Goal: Task Accomplishment & Management: Manage account settings

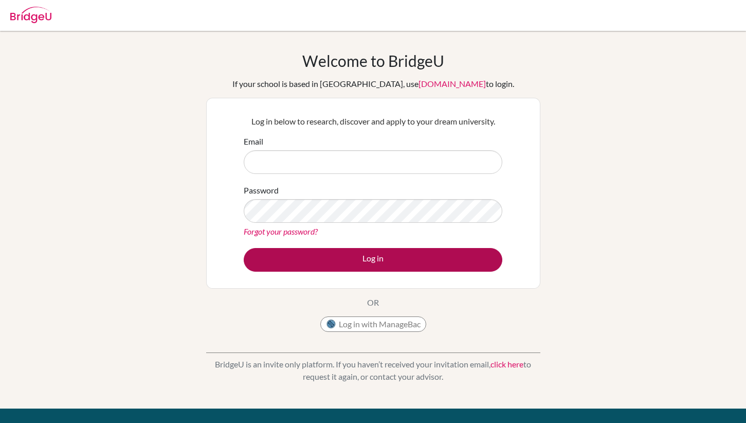
type input "mfanega@asb.ac.th"
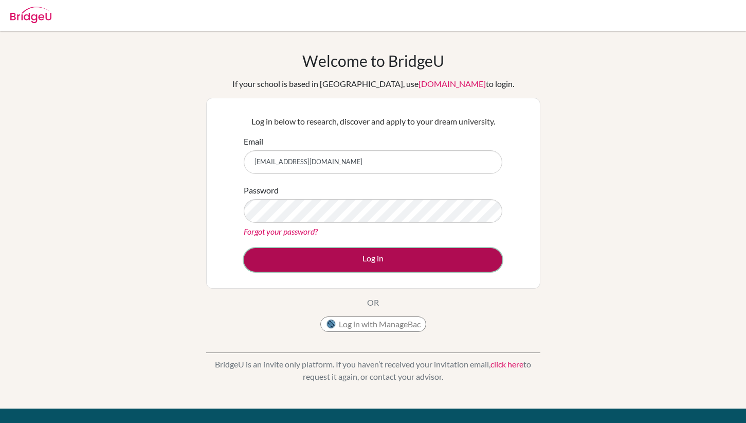
click at [348, 271] on button "Log in" at bounding box center [373, 260] width 259 height 24
click at [348, 266] on button "Log in" at bounding box center [373, 260] width 259 height 24
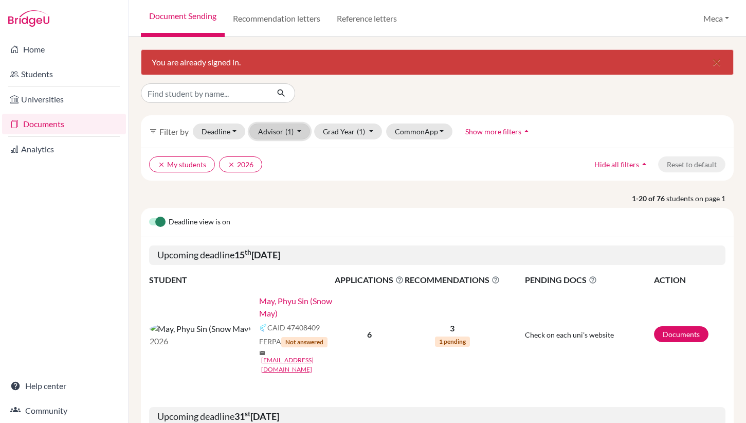
click at [278, 132] on button "Advisor (1)" at bounding box center [279, 131] width 61 height 16
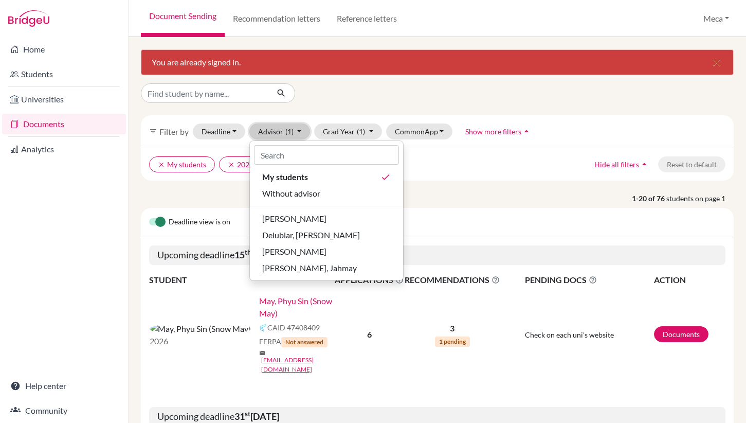
click at [278, 132] on button "Advisor (1)" at bounding box center [279, 131] width 61 height 16
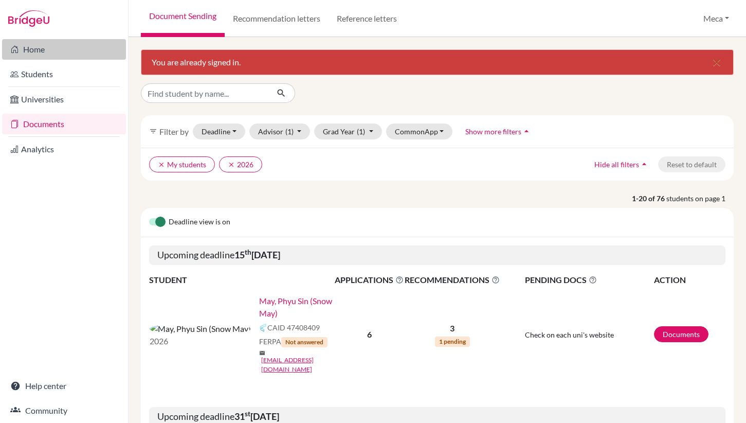
click at [32, 48] on link "Home" at bounding box center [64, 49] width 124 height 21
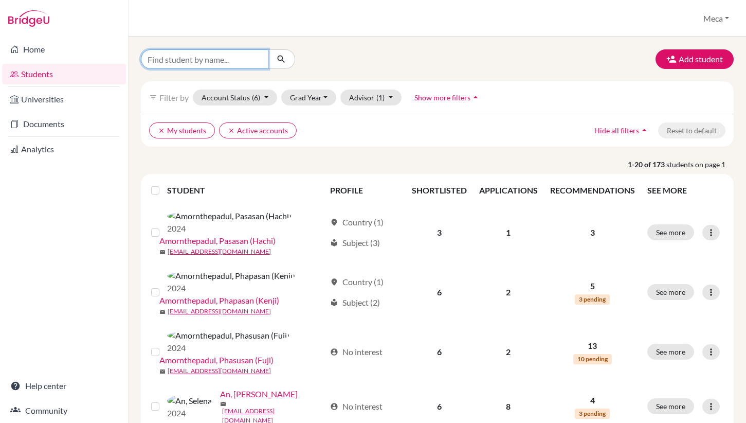
click at [221, 57] on input "Find student by name..." at bounding box center [205, 59] width 128 height 20
type input "su"
click button "submit" at bounding box center [281, 59] width 27 height 20
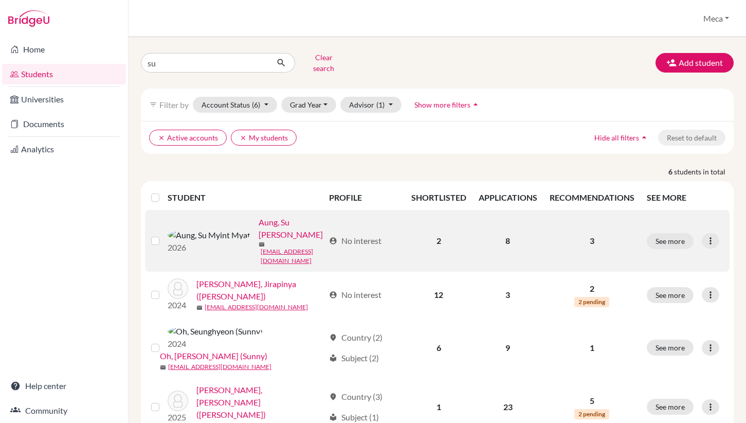
click at [259, 222] on link "Aung, Su Myint Myat" at bounding box center [292, 228] width 66 height 25
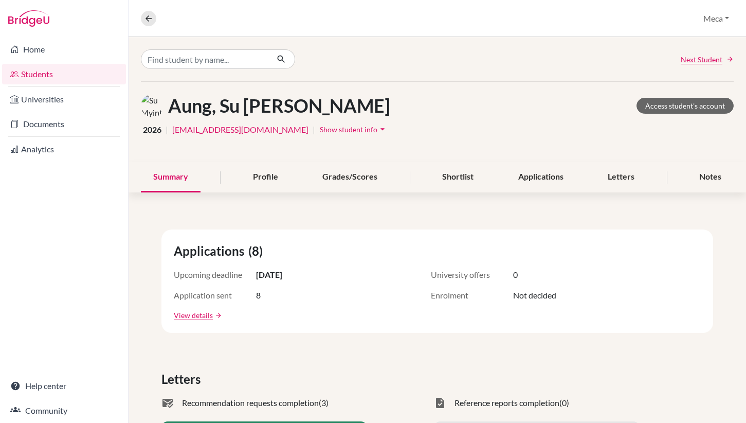
click at [320, 130] on span "Show student info" at bounding box center [349, 129] width 58 height 9
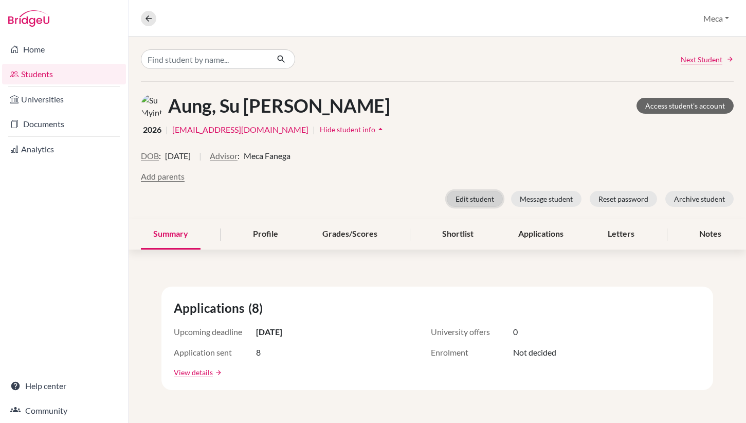
click at [470, 202] on button "Edit student" at bounding box center [475, 199] width 56 height 16
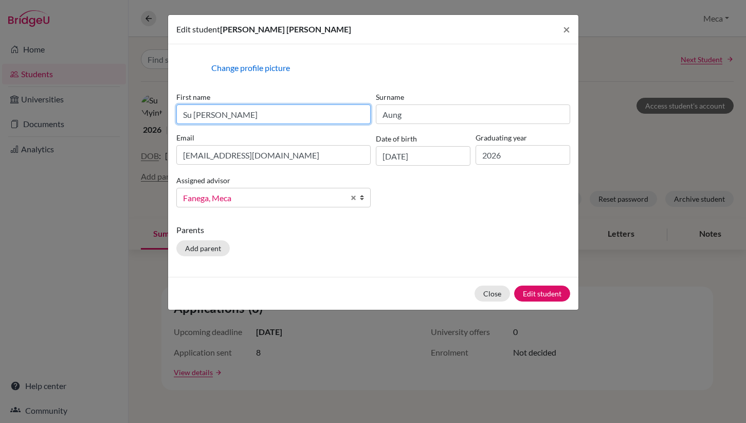
click at [316, 114] on input "Su Myint Myat" at bounding box center [273, 114] width 194 height 20
type input "Su Myint Myat (Nobel)"
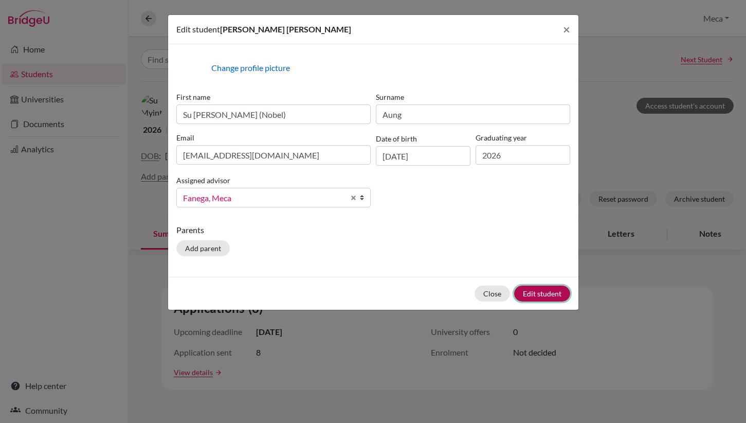
click at [543, 297] on button "Edit student" at bounding box center [542, 293] width 56 height 16
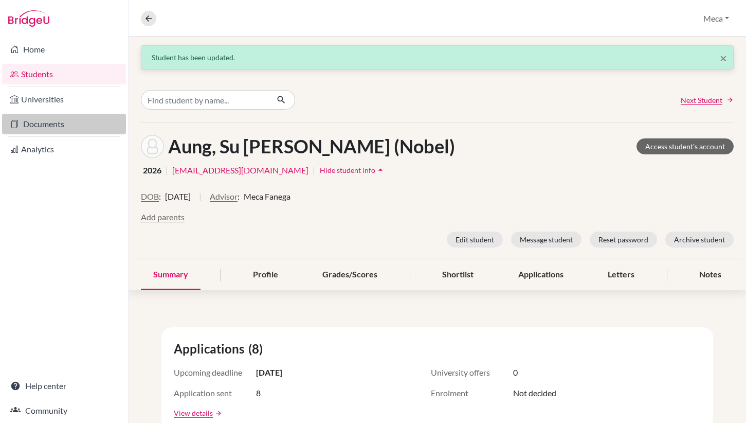
click at [44, 121] on link "Documents" at bounding box center [64, 124] width 124 height 21
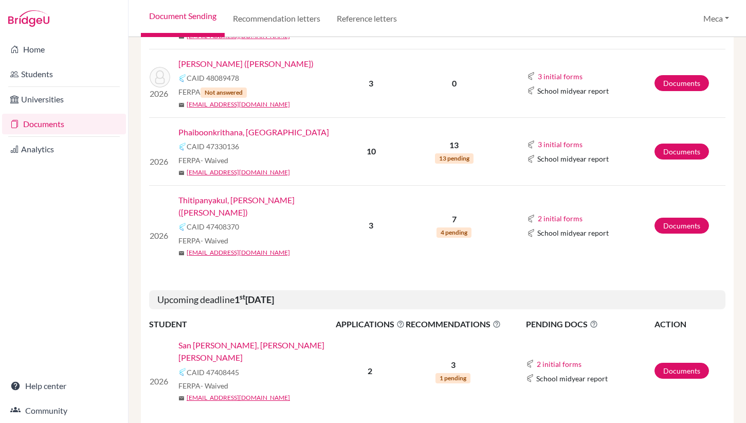
scroll to position [760, 0]
